Goal: Transaction & Acquisition: Purchase product/service

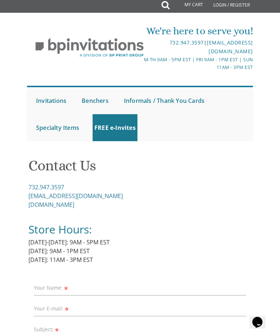
scroll to position [5, 0]
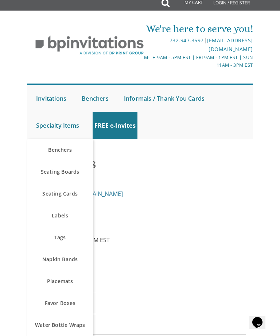
click at [55, 218] on link "Labels" at bounding box center [60, 216] width 66 height 22
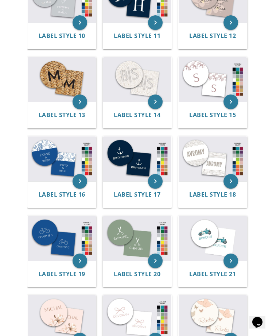
scroll to position [498, 0]
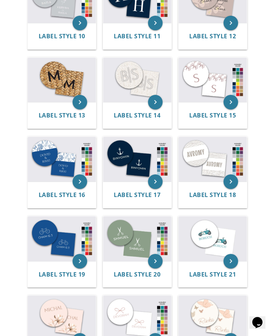
click at [127, 255] on img at bounding box center [137, 238] width 68 height 45
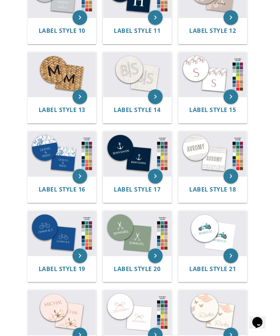
scroll to position [501, 0]
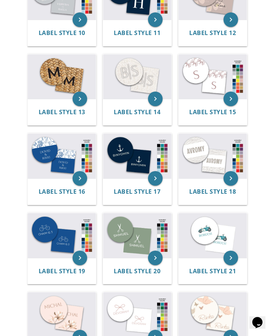
click at [127, 236] on img at bounding box center [137, 235] width 68 height 45
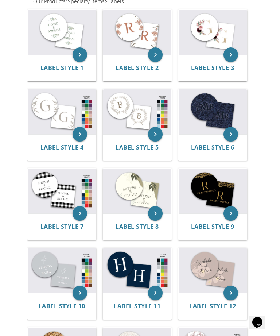
scroll to position [229, 0]
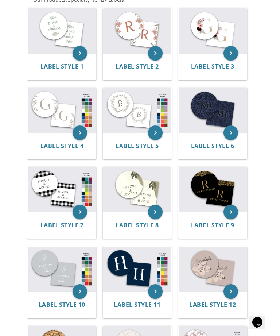
click at [45, 178] on img at bounding box center [62, 189] width 68 height 45
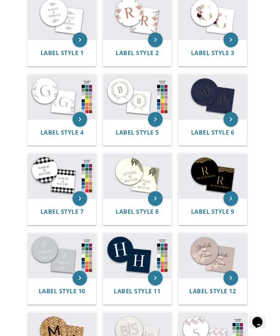
scroll to position [242, 0]
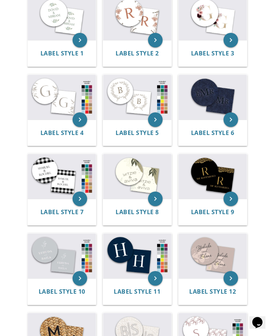
click at [121, 275] on img at bounding box center [137, 256] width 68 height 45
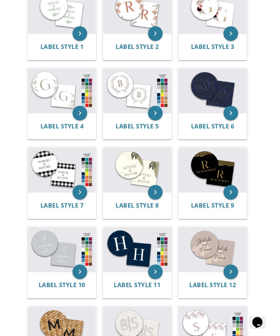
scroll to position [249, 0]
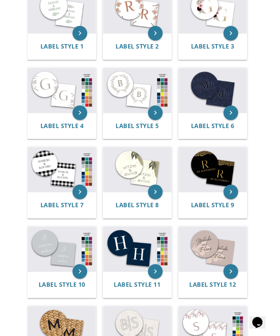
click at [127, 244] on img at bounding box center [137, 249] width 68 height 45
click at [128, 252] on img at bounding box center [137, 249] width 68 height 45
click at [131, 262] on img at bounding box center [137, 249] width 68 height 45
click at [122, 256] on img at bounding box center [137, 249] width 68 height 45
click at [123, 281] on span "Label Style 11" at bounding box center [137, 285] width 47 height 8
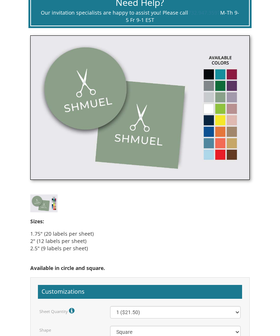
scroll to position [324, 0]
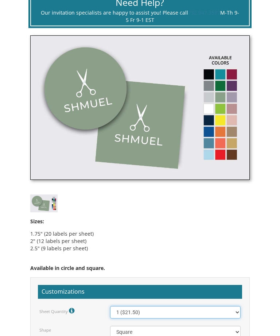
click at [149, 313] on select "1 ($21.50) 2 ($25.00) 3 ($28.50) 4 ($32.00) 5 ($35.50) 6 ($39.00) 7 ($42.50) 8 …" at bounding box center [175, 312] width 130 height 12
click at [122, 315] on select "1 ($21.50) 2 ($25.00) 3 ($28.50) 4 ($32.00) 5 ($35.50) 6 ($39.00) 7 ($42.50) 8 …" at bounding box center [175, 312] width 130 height 12
click at [120, 311] on select "1 ($21.50) 2 ($25.00) 3 ($28.50) 4 ($32.00) 5 ($35.50) 6 ($39.00) 7 ($42.50) 8 …" at bounding box center [175, 312] width 130 height 12
select select "7"
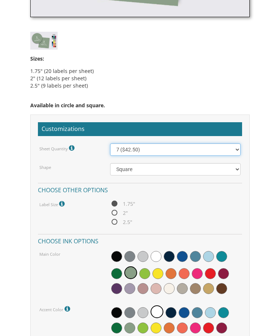
scroll to position [487, 0]
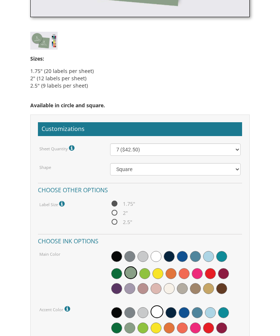
click at [194, 257] on span at bounding box center [195, 256] width 11 height 11
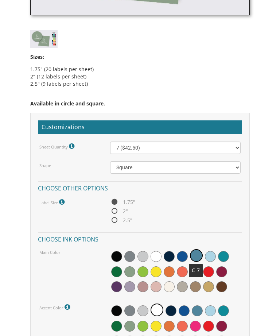
scroll to position [490, 0]
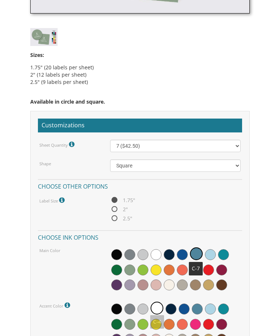
click at [156, 310] on span at bounding box center [157, 308] width 13 height 13
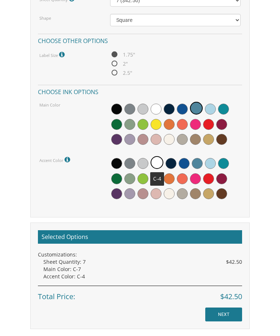
scroll to position [636, 0]
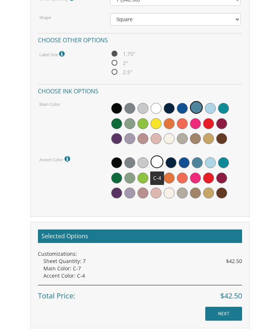
click at [66, 234] on h2 "Selected Options" at bounding box center [140, 237] width 204 height 14
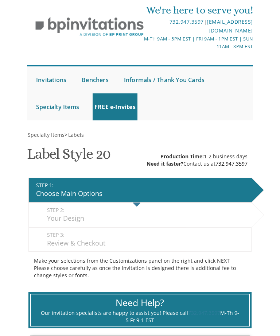
scroll to position [0, 0]
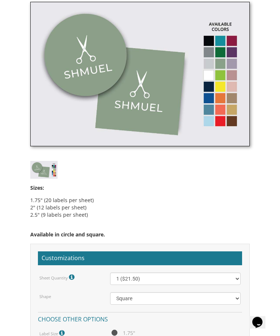
scroll to position [357, 0]
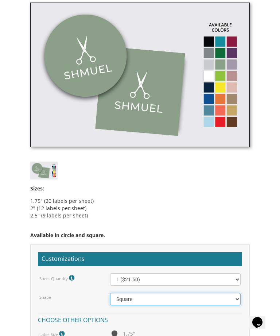
click at [126, 300] on select "Square Circle" at bounding box center [175, 299] width 130 height 12
select select "url("/store/pc/invitations/parts/circle.jpg")"
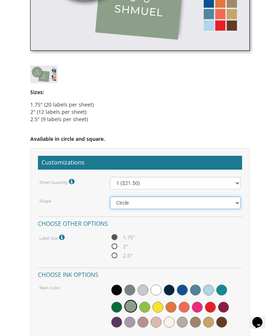
scroll to position [462, 0]
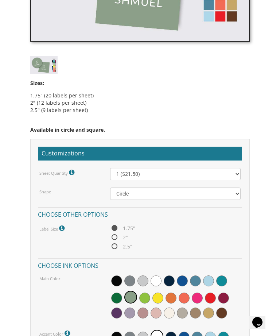
click at [192, 279] on span at bounding box center [195, 280] width 11 height 11
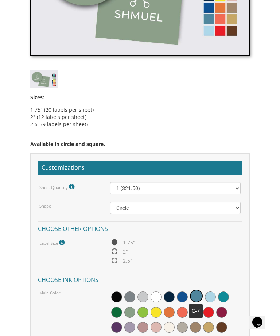
scroll to position [448, 0]
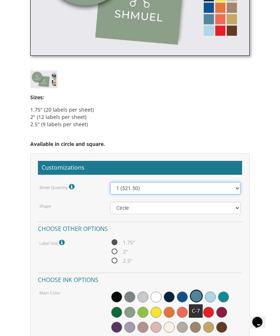
click at [124, 183] on select "1 ($21.50) 2 ($25.00) 3 ($28.50) 4 ($32.00) 5 ($35.50) 6 ($39.00) 7 ($42.50) 8 …" at bounding box center [175, 188] width 130 height 12
select select "7"
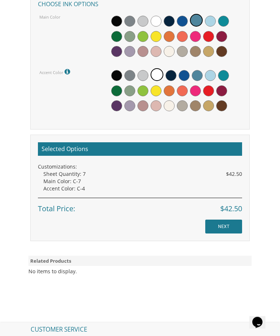
scroll to position [724, 0]
click at [215, 227] on input "NEXT" at bounding box center [223, 227] width 37 height 14
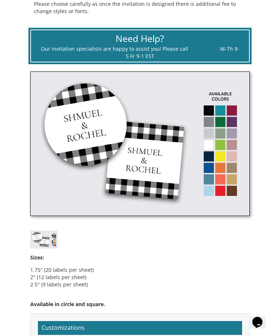
scroll to position [286, 0]
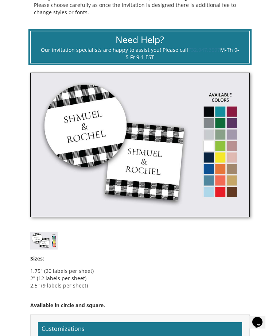
click at [204, 179] on img at bounding box center [140, 145] width 220 height 144
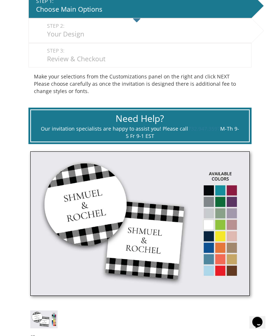
scroll to position [200, 0]
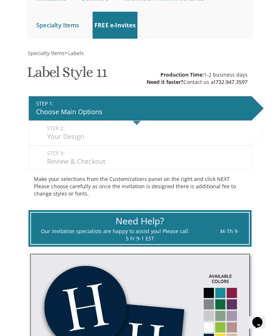
scroll to position [105, 0]
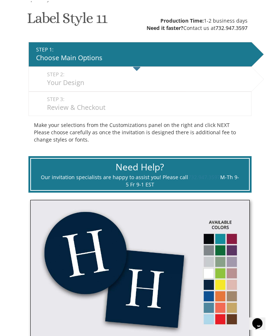
scroll to position [4, 0]
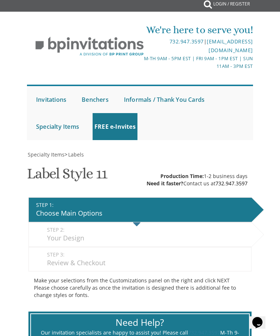
click at [72, 210] on div "Choose Main Options" at bounding box center [142, 213] width 212 height 9
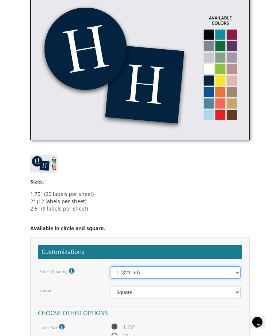
click at [120, 271] on select "1 ($21.50) 2 ($25.00) 3 ($28.50) 4 ($32.00) 5 ($35.50) 6 ($39.00) 7 ($42.50) 8 …" at bounding box center [175, 273] width 130 height 12
select select "7"
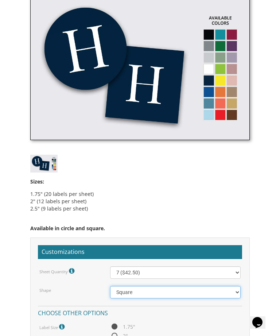
click at [115, 296] on select "Square Circle" at bounding box center [175, 292] width 130 height 12
select select "url("/store/pc/invitations/parts/circle.jpg")"
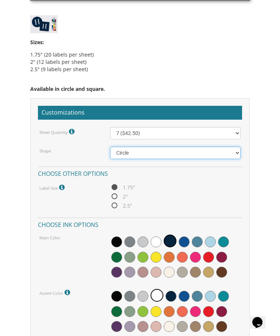
scroll to position [549, 0]
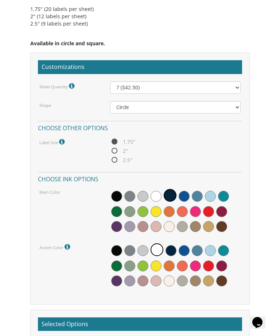
click at [198, 197] on span at bounding box center [197, 196] width 11 height 11
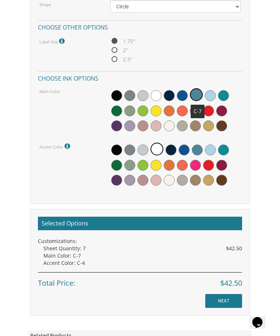
scroll to position [655, 0]
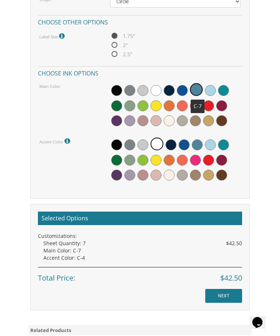
click at [215, 294] on input "NEXT" at bounding box center [223, 296] width 37 height 14
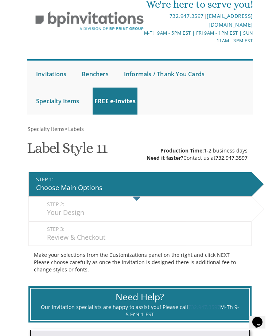
scroll to position [0, 0]
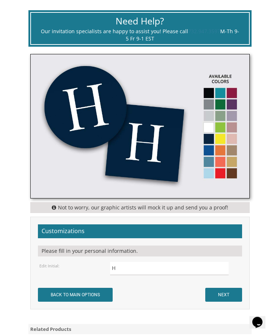
scroll to position [308, 0]
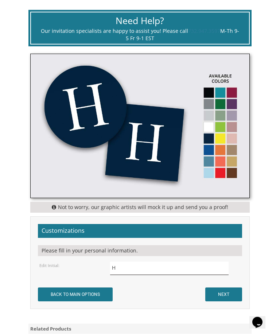
click at [113, 267] on input "H" at bounding box center [169, 268] width 118 height 13
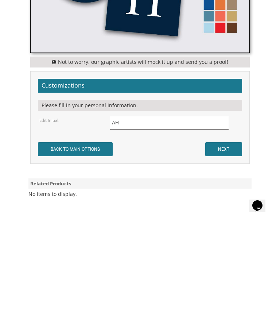
type input "H"
type input "א"
click at [216, 259] on input "NEXT" at bounding box center [223, 266] width 37 height 14
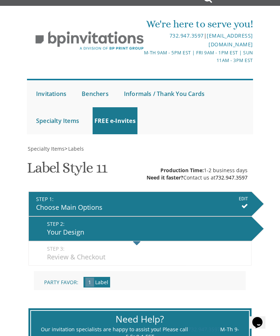
scroll to position [0, 0]
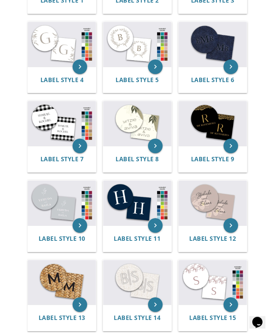
scroll to position [295, 0]
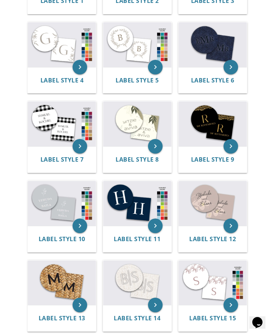
click at [53, 134] on img at bounding box center [62, 123] width 68 height 45
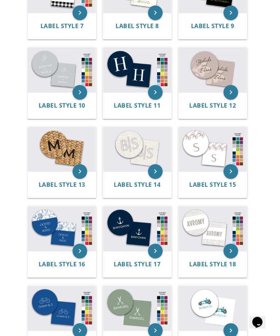
scroll to position [430, 0]
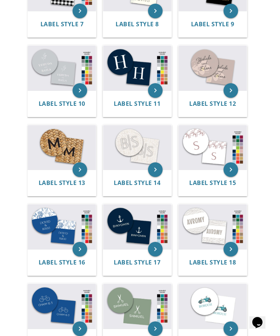
click at [125, 323] on img at bounding box center [137, 306] width 68 height 45
click at [126, 302] on img at bounding box center [137, 306] width 68 height 45
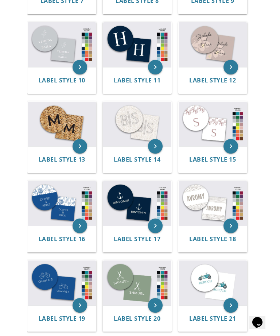
click at [122, 303] on img at bounding box center [137, 283] width 68 height 45
click at [125, 298] on img at bounding box center [137, 283] width 68 height 45
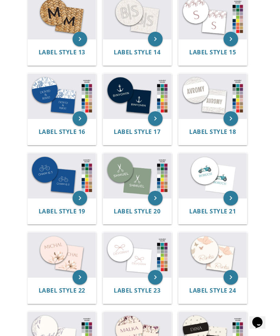
scroll to position [560, 0]
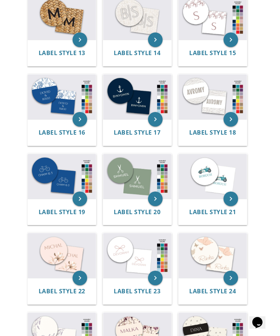
click at [43, 185] on img at bounding box center [62, 176] width 68 height 45
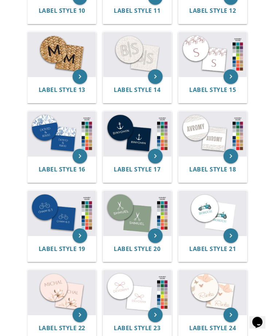
scroll to position [520, 0]
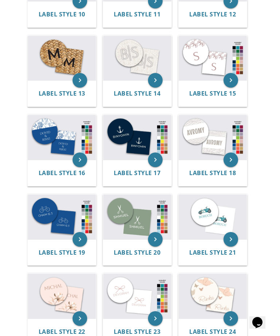
click at [201, 154] on img at bounding box center [213, 137] width 68 height 45
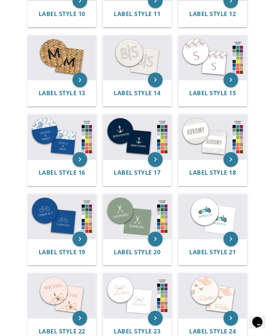
scroll to position [543, 0]
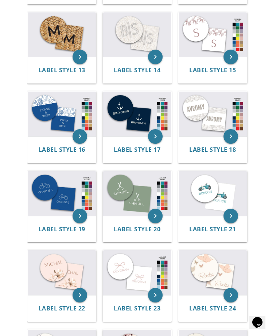
click at [202, 131] on img at bounding box center [213, 114] width 68 height 45
click at [201, 135] on img at bounding box center [213, 114] width 68 height 45
click at [200, 131] on img at bounding box center [213, 114] width 68 height 45
click at [207, 147] on span "Label Style 18" at bounding box center [212, 150] width 47 height 8
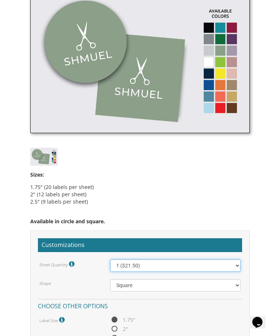
click at [122, 268] on select "1 ($21.50) 2 ($25.00) 3 ($28.50) 4 ($32.00) 5 ($35.50) 6 ($39.00) 7 ($42.50) 8 …" at bounding box center [175, 266] width 130 height 12
select select "7"
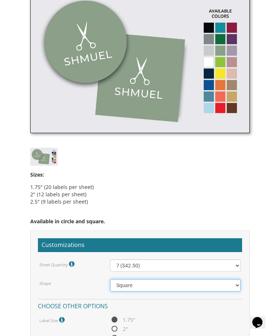
click at [124, 285] on select "Square Circle" at bounding box center [175, 285] width 130 height 12
select select "url("/store/pc/invitations/parts/circle.jpg")"
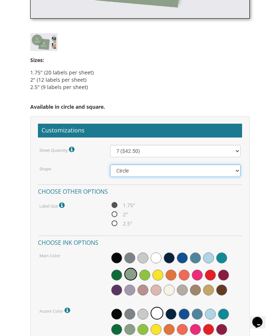
scroll to position [487, 0]
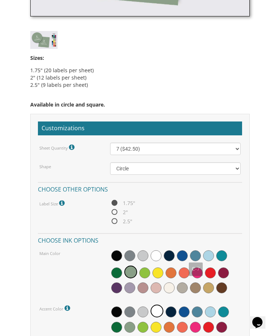
click at [193, 259] on span at bounding box center [195, 255] width 11 height 11
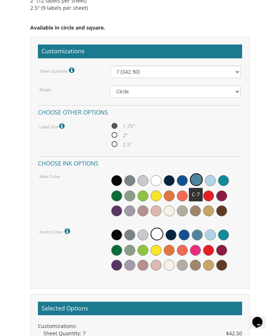
scroll to position [565, 0]
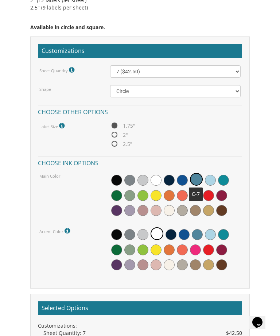
click at [81, 308] on h2 "Selected Options" at bounding box center [140, 308] width 204 height 14
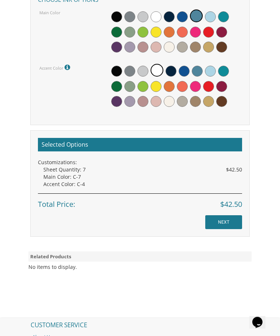
scroll to position [735, 0]
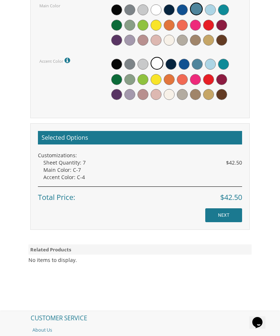
click at [216, 212] on input "NEXT" at bounding box center [223, 215] width 37 height 14
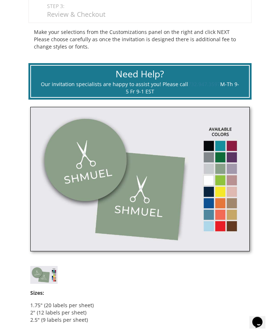
scroll to position [240, 0]
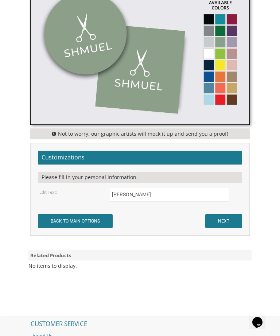
scroll to position [381, 0]
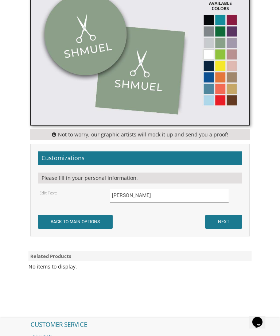
click at [127, 193] on input "Shmuel" at bounding box center [169, 195] width 118 height 13
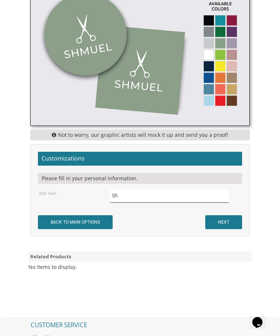
type input "S"
type input "אברה"
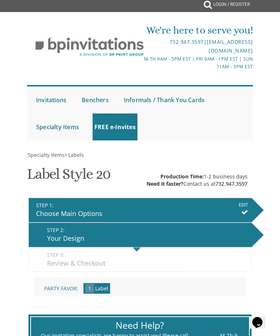
scroll to position [0, 0]
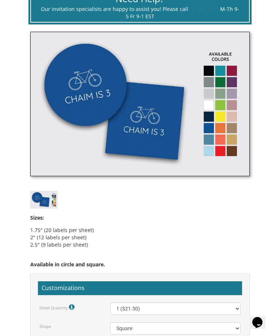
scroll to position [329, 0]
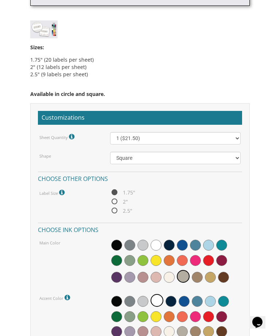
scroll to position [498, 0]
click at [200, 245] on span at bounding box center [195, 245] width 11 height 11
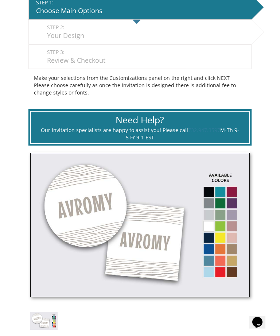
scroll to position [202, 0]
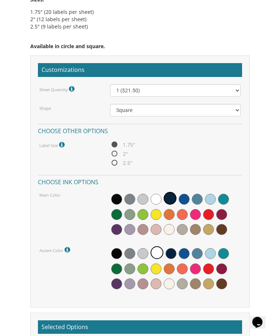
scroll to position [546, 0]
click at [198, 198] on span at bounding box center [197, 199] width 11 height 11
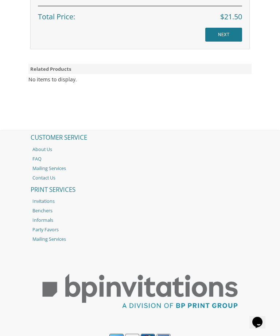
scroll to position [916, 0]
